Goal: Check status: Check status

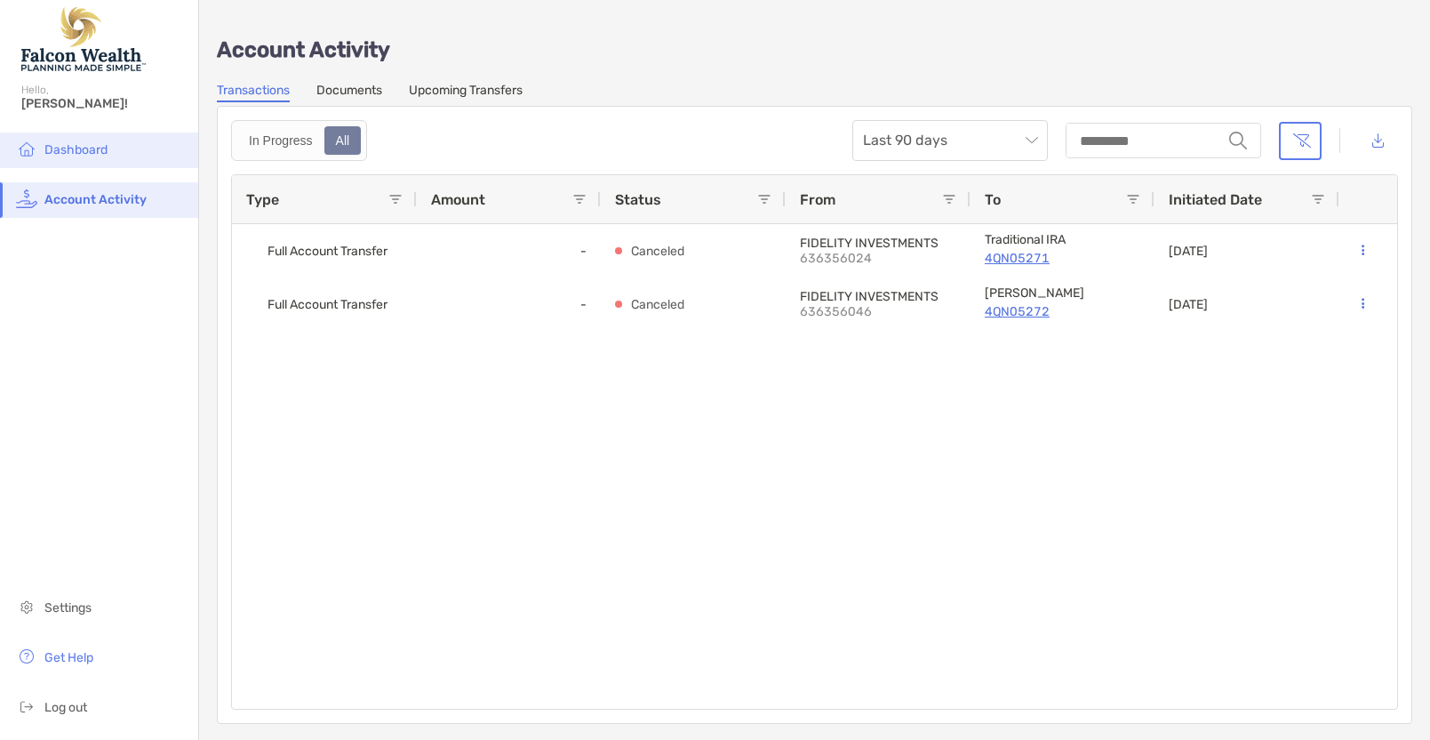
click at [76, 146] on span "Dashboard" at bounding box center [75, 149] width 63 height 15
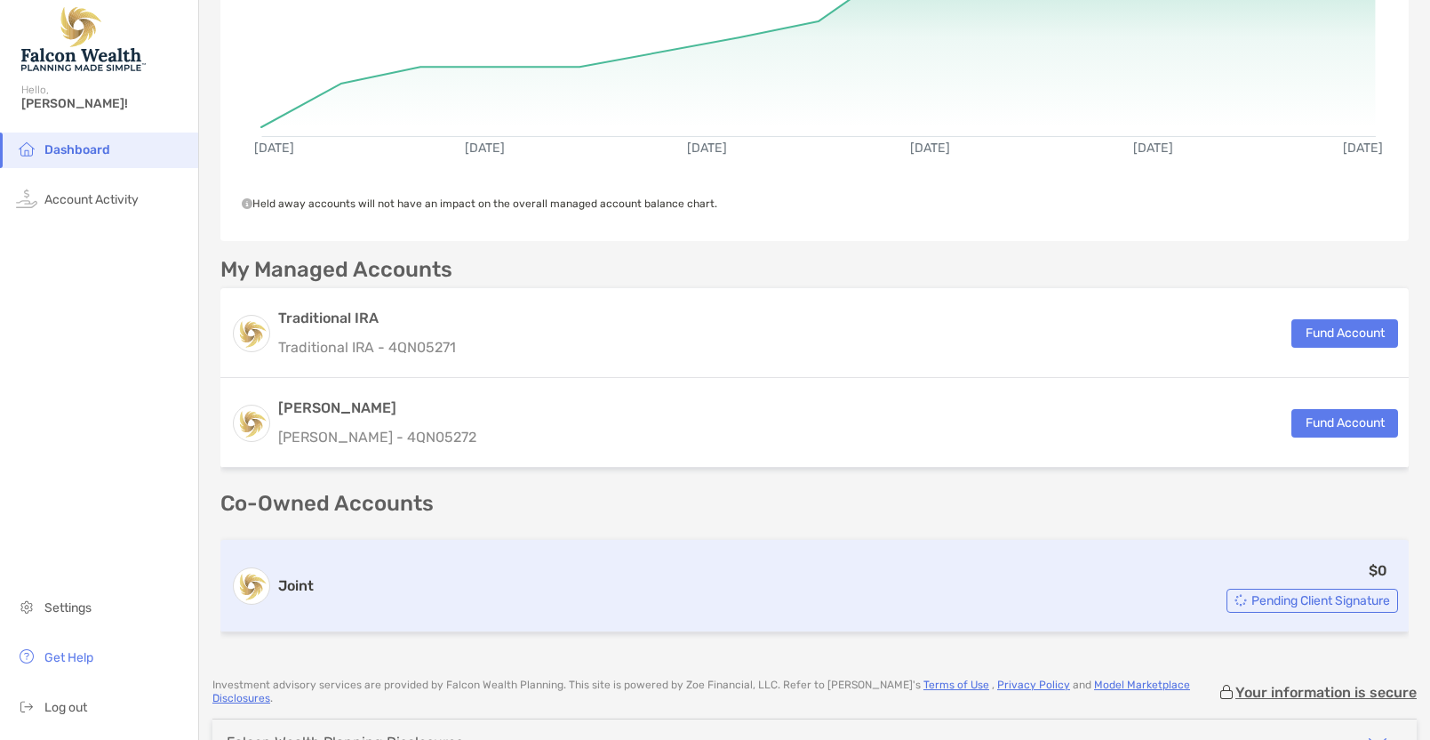
scroll to position [267, 0]
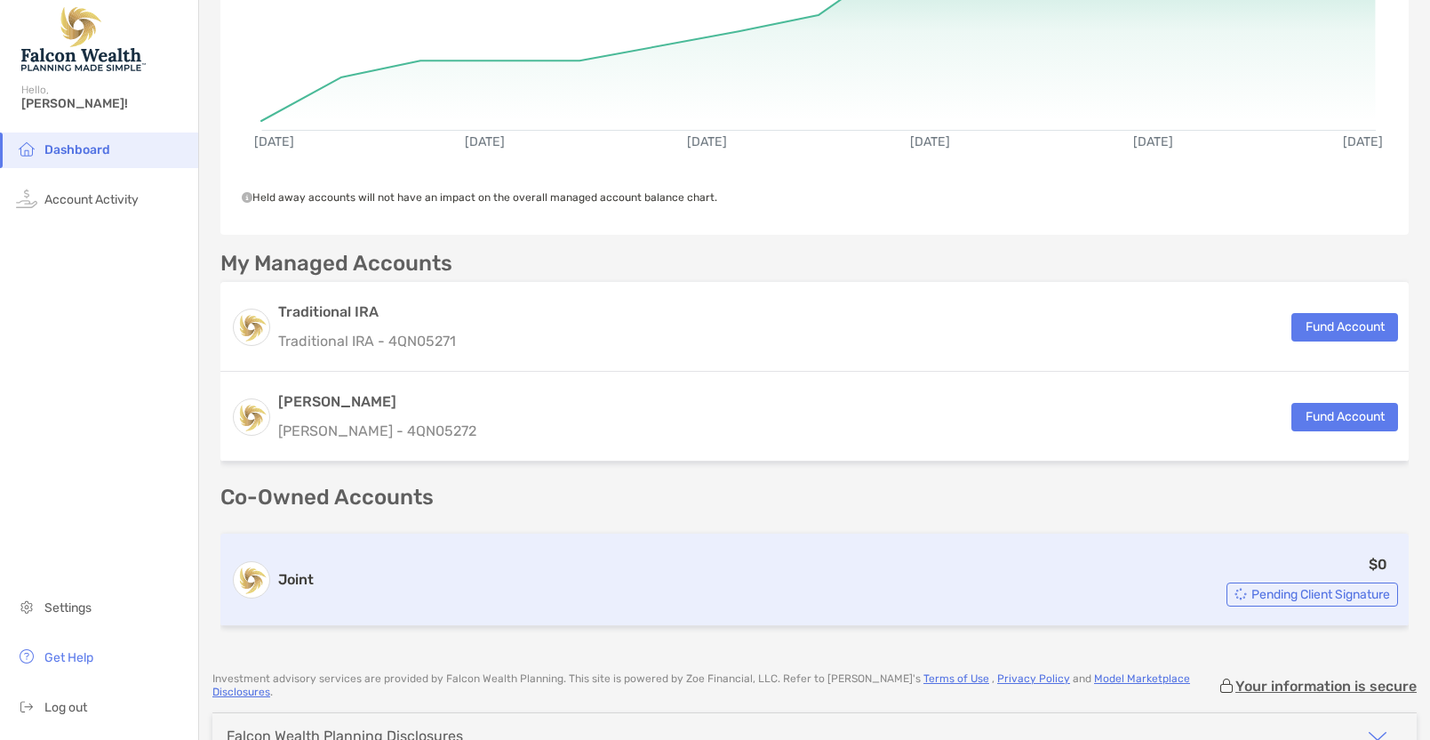
click at [1250, 583] on div "Pending Client Signature" at bounding box center [1313, 594] width 172 height 24
click at [1253, 589] on span "Pending Client Signature" at bounding box center [1321, 594] width 139 height 10
